Goal: Transaction & Acquisition: Download file/media

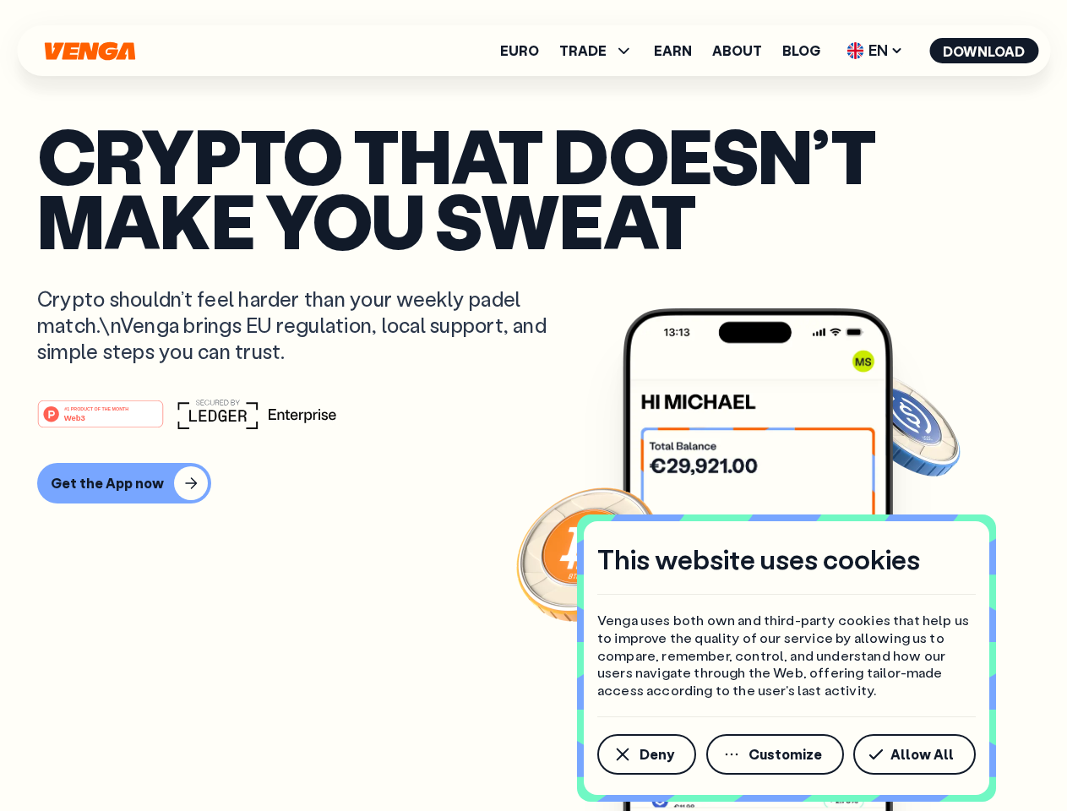
click at [533, 406] on div "#1 PRODUCT OF THE MONTH Web3" at bounding box center [533, 414] width 993 height 30
click at [645, 754] on span "Deny" at bounding box center [657, 755] width 35 height 14
click at [776, 754] on img at bounding box center [758, 591] width 270 height 566
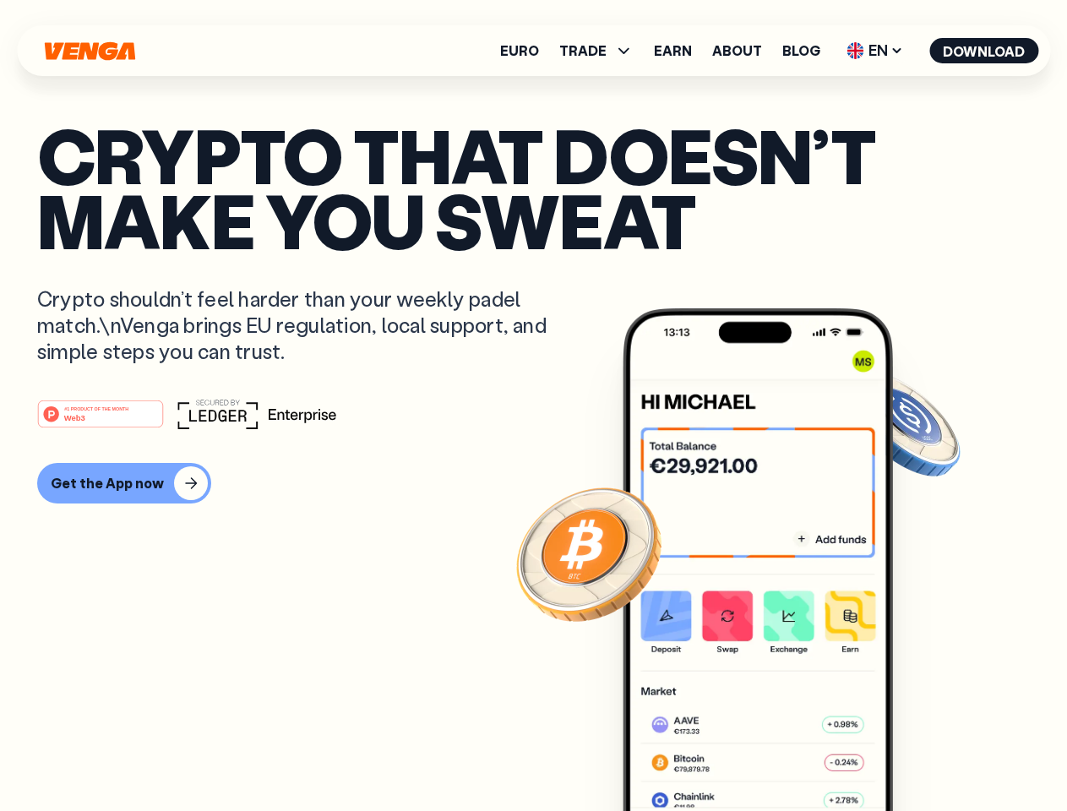
click at [917, 754] on article "Crypto that doesn’t make you sweat Crypto shouldn’t feel harder than your weekl…" at bounding box center [533, 439] width 993 height 634
click at [602, 51] on span "TRADE" at bounding box center [582, 51] width 47 height 14
click at [875, 51] on span "EN" at bounding box center [875, 50] width 68 height 27
click at [984, 51] on button "Download" at bounding box center [983, 50] width 109 height 25
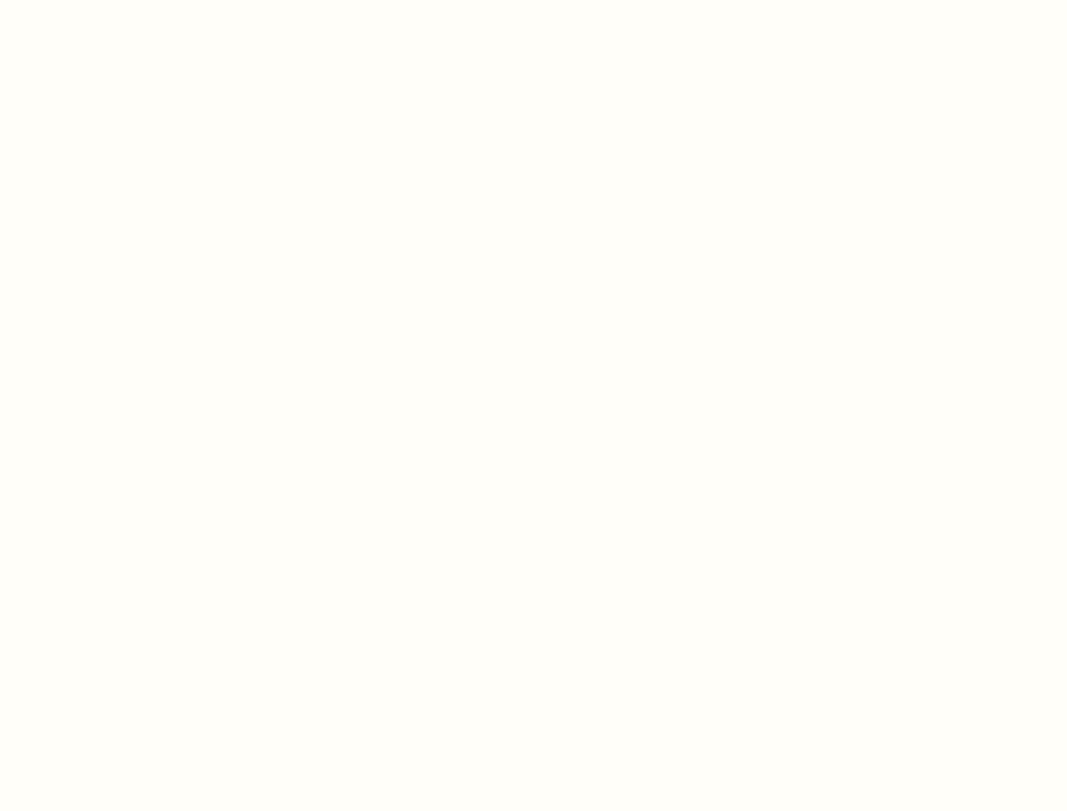
click at [122, 0] on html "This website uses cookies Venga uses both own and third-party cookies that help…" at bounding box center [533, 0] width 1067 height 0
click at [103, 0] on html "This website uses cookies Venga uses both own and third-party cookies that help…" at bounding box center [533, 0] width 1067 height 0
